Goal: Find contact information: Find contact information

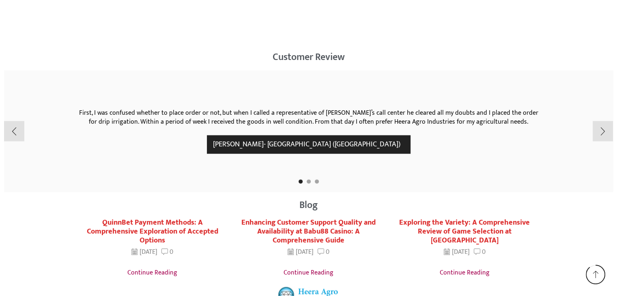
scroll to position [1415, 0]
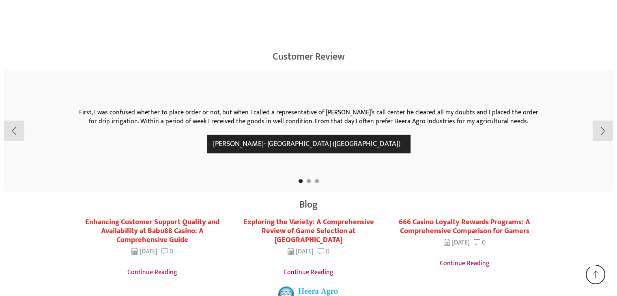
click at [332, 189] on div "First, I was confused whether to place order or not, but when I called a repres…" at bounding box center [308, 131] width 475 height 122
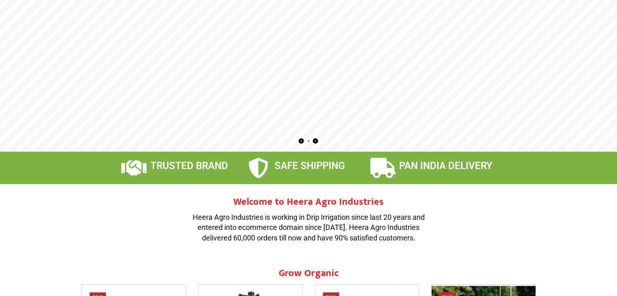
scroll to position [0, 0]
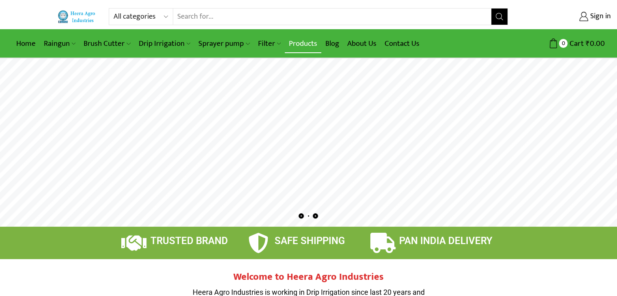
click at [293, 40] on link "Products" at bounding box center [303, 43] width 37 height 19
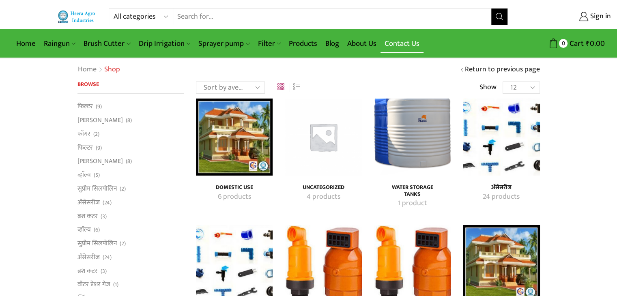
click at [392, 39] on link "Contact Us" at bounding box center [402, 43] width 43 height 19
